Goal: Information Seeking & Learning: Learn about a topic

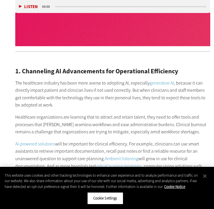
scroll to position [510, 0]
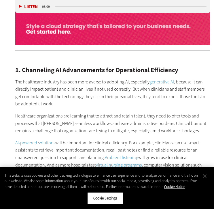
click at [206, 177] on button "Close" at bounding box center [205, 175] width 13 height 13
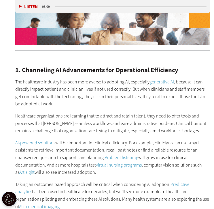
click at [78, 103] on div "1. Channeling AI Advancements for Operational Efficiency The healthcare industr…" at bounding box center [112, 155] width 195 height 201
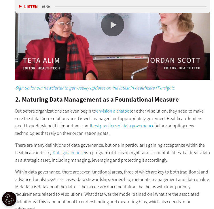
click at [53, 168] on p "Within data governance, there are seven functional areas, three of which are ke…" at bounding box center [112, 190] width 195 height 44
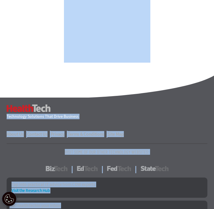
scroll to position [2114, 0]
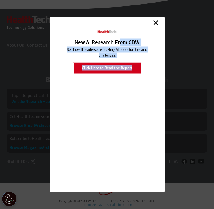
drag, startPoint x: 10, startPoint y: 61, endPoint x: 120, endPoint y: 40, distance: 112.0
click at [155, 24] on link "Close" at bounding box center [156, 22] width 9 height 9
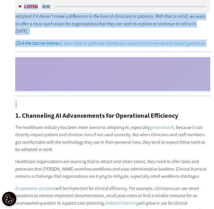
scroll to position [486, 0]
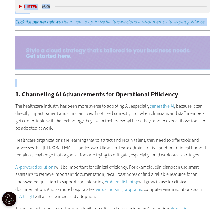
drag, startPoint x: 114, startPoint y: 125, endPoint x: 13, endPoint y: 83, distance: 109.5
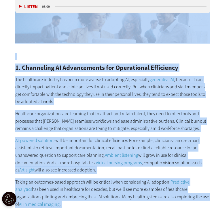
scroll to position [505, 0]
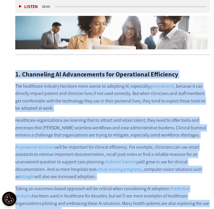
drag, startPoint x: 112, startPoint y: 99, endPoint x: 12, endPoint y: 65, distance: 106.2
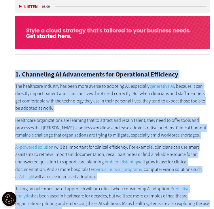
copy div "1. Loremipsum DO Sitametconse adi Elitseddoei Temporinci Utl etdolorema aliquae…"
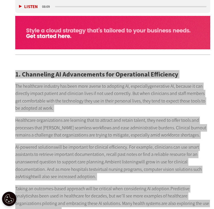
drag, startPoint x: 27, startPoint y: 65, endPoint x: 48, endPoint y: 2, distance: 67.0
